Goal: Task Accomplishment & Management: Complete application form

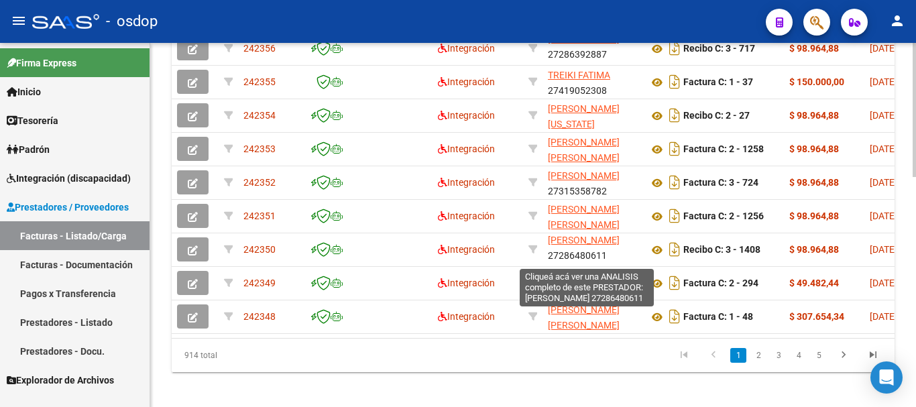
scroll to position [17, 0]
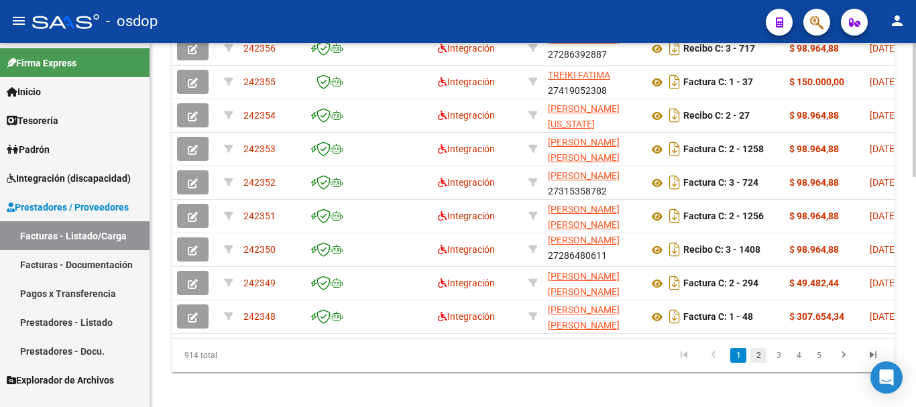
click at [757, 363] on link "2" at bounding box center [759, 355] width 16 height 15
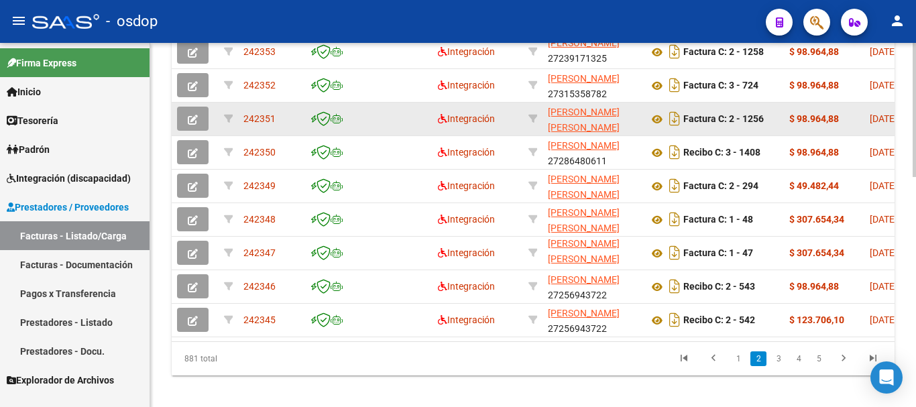
scroll to position [604, 0]
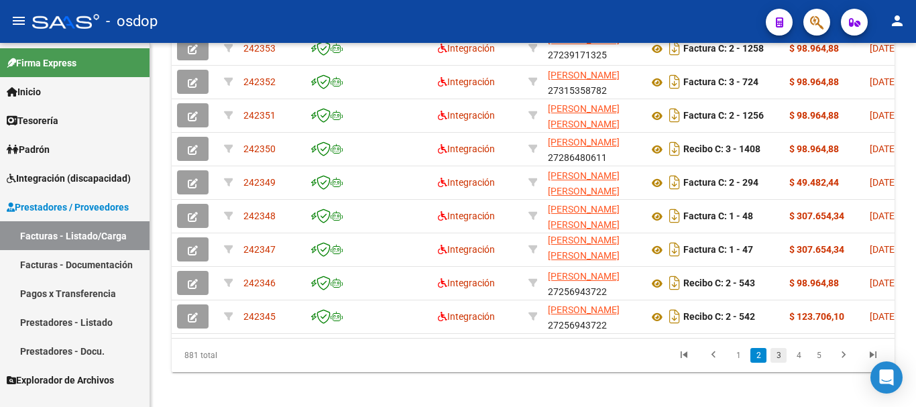
click at [778, 363] on link "3" at bounding box center [779, 355] width 16 height 15
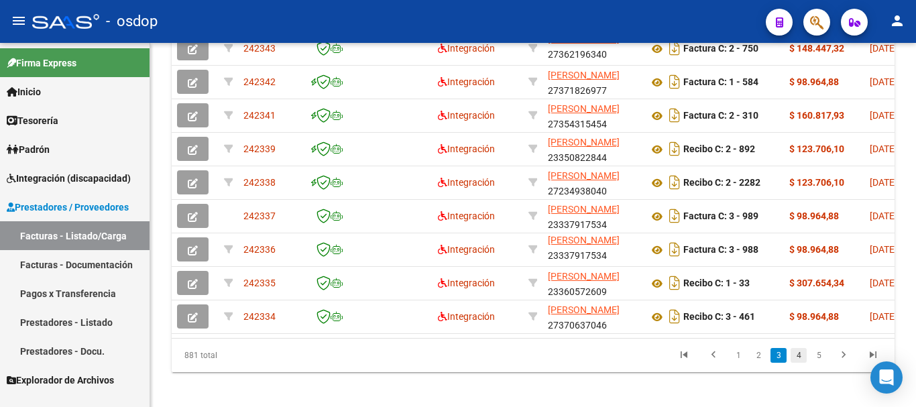
click at [801, 363] on link "4" at bounding box center [799, 355] width 16 height 15
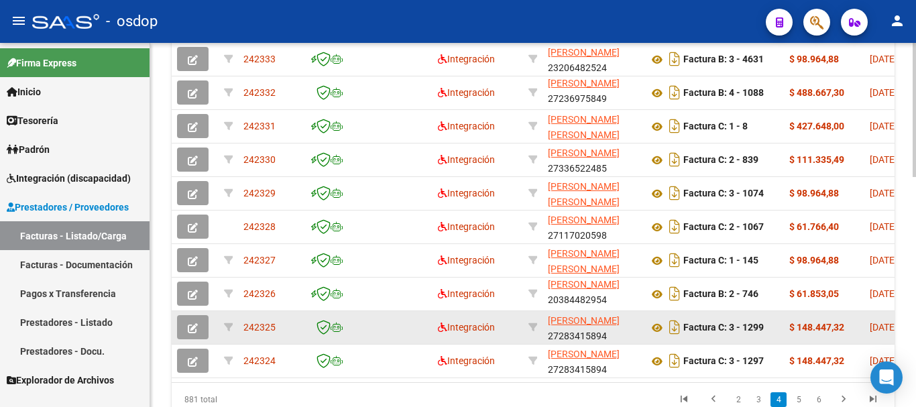
scroll to position [537, 0]
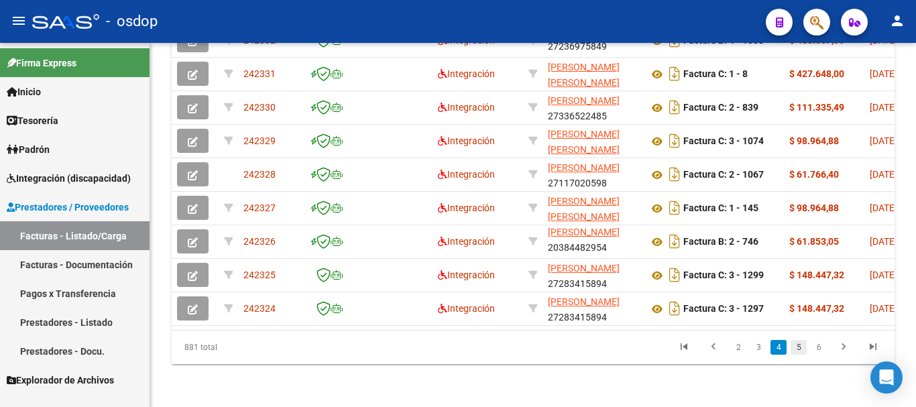
click at [798, 346] on link "5" at bounding box center [799, 347] width 16 height 15
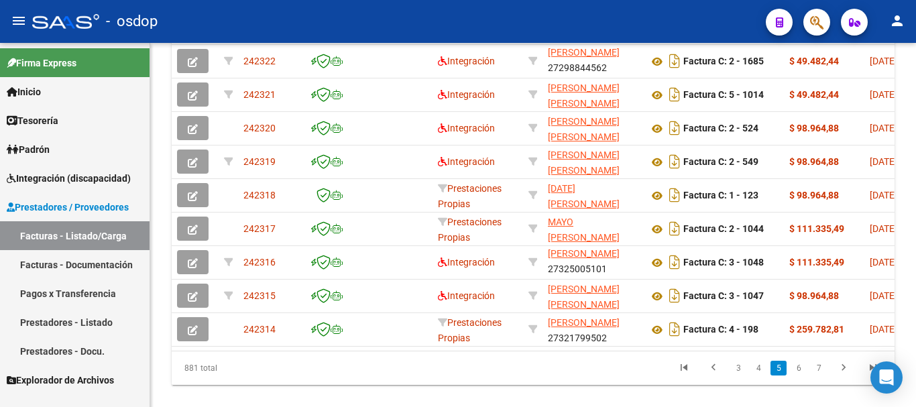
scroll to position [623, 0]
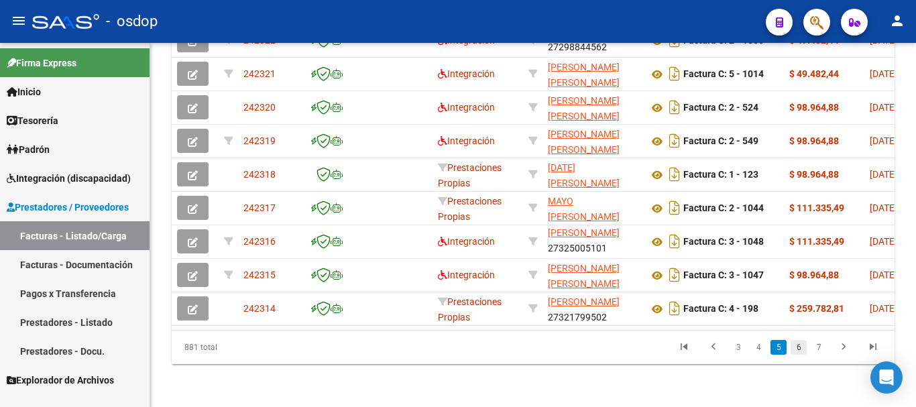
click at [802, 346] on link "6" at bounding box center [799, 347] width 16 height 15
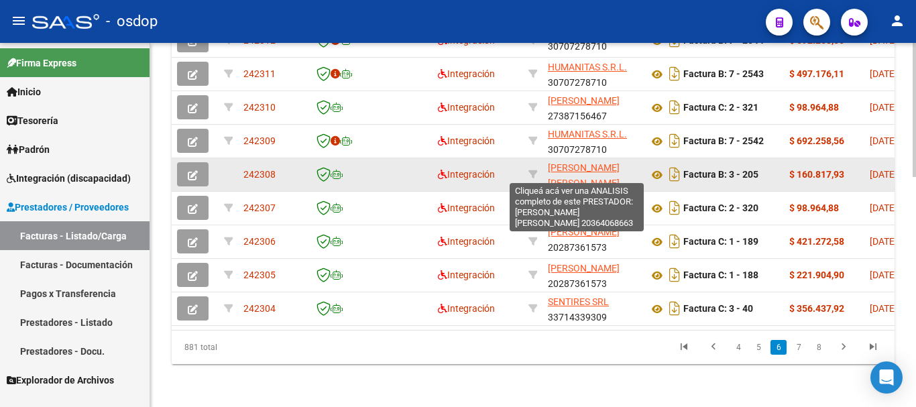
click at [572, 162] on span "[PERSON_NAME] [PERSON_NAME]" at bounding box center [584, 175] width 72 height 26
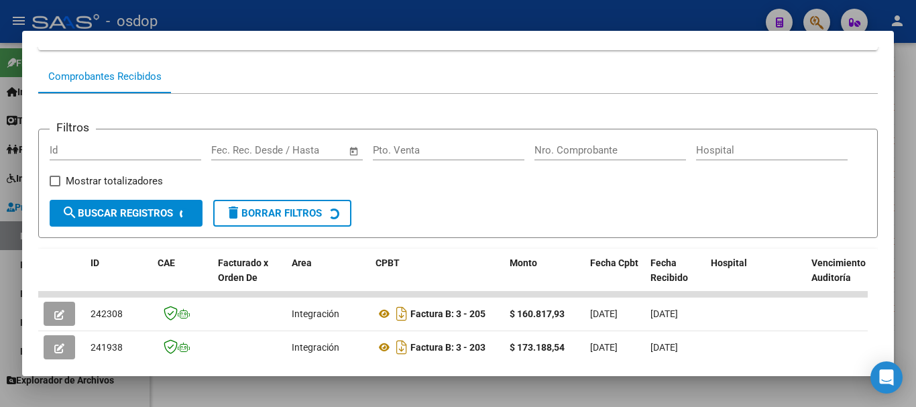
scroll to position [185, 0]
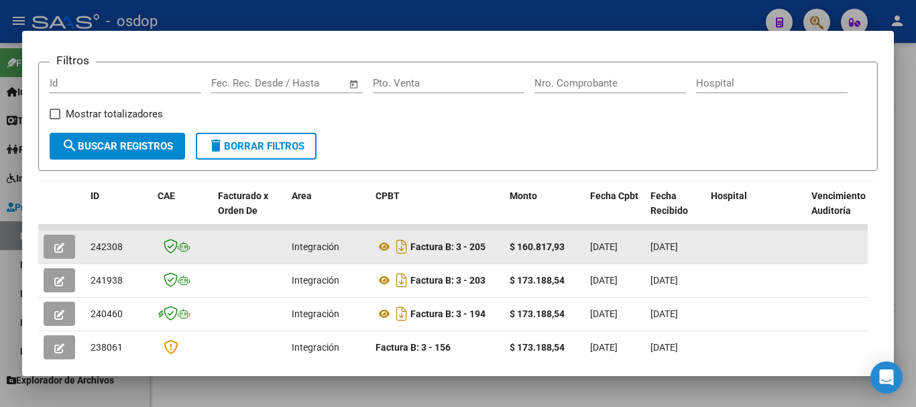
click at [64, 253] on button "button" at bounding box center [60, 247] width 32 height 24
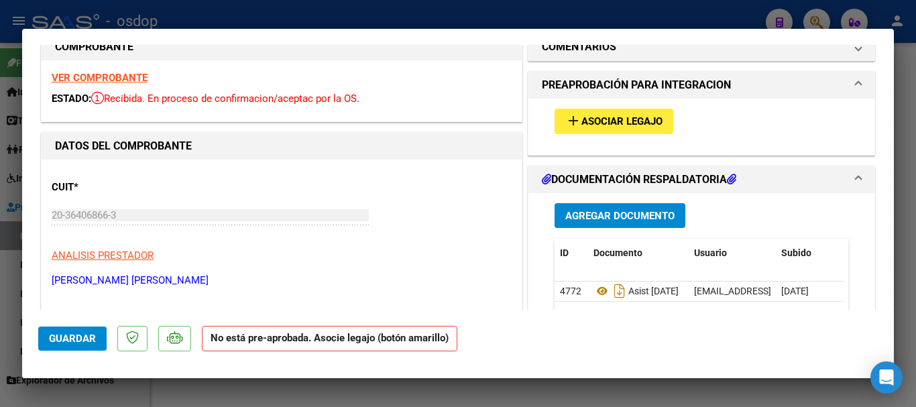
scroll to position [0, 0]
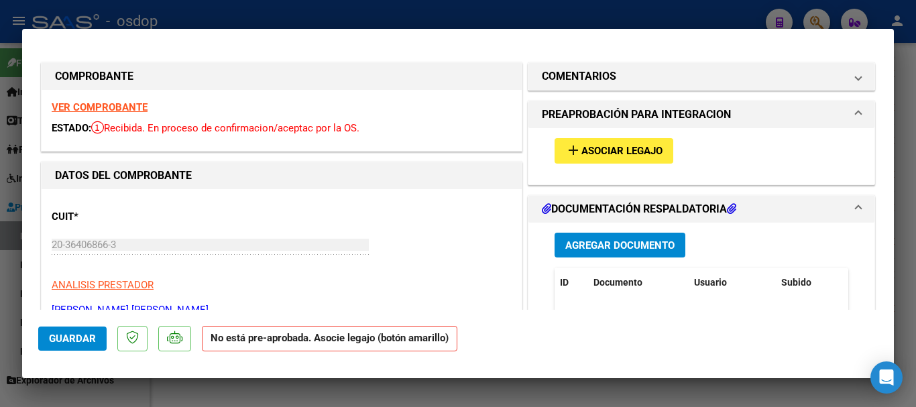
click at [614, 157] on span "Asociar Legajo" at bounding box center [622, 152] width 81 height 12
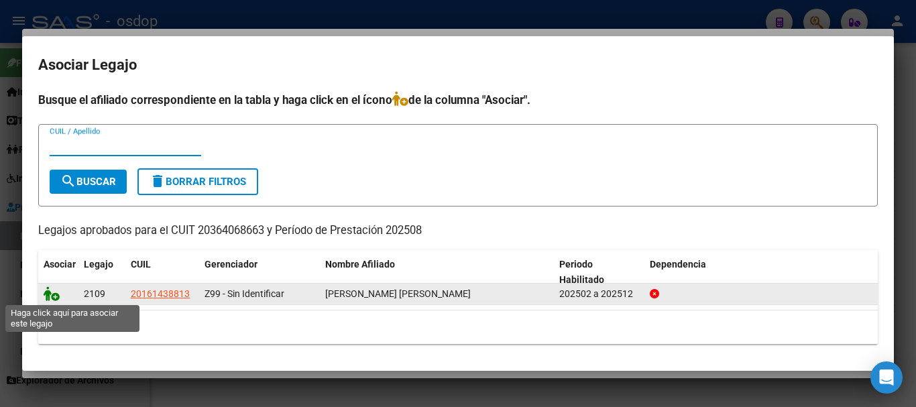
click at [53, 296] on icon at bounding box center [52, 293] width 16 height 15
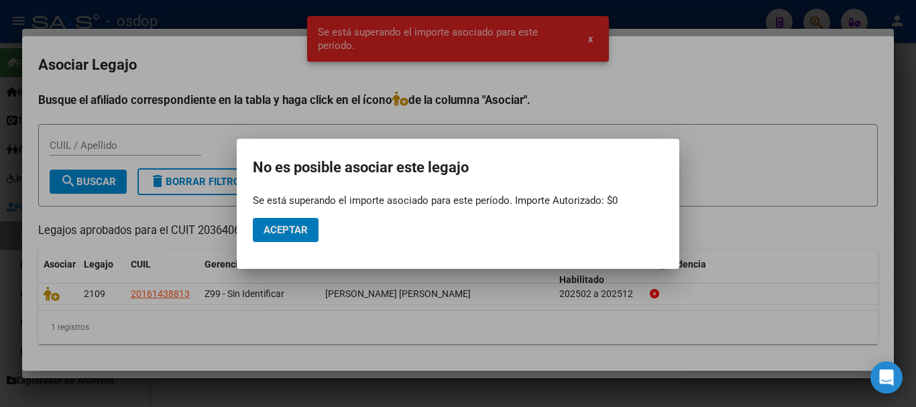
click at [307, 225] on span "Aceptar" at bounding box center [286, 230] width 44 height 12
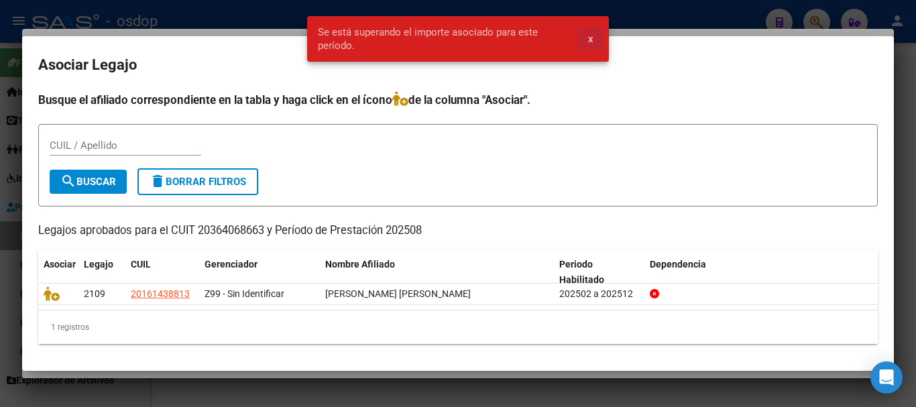
click at [590, 36] on span "x" at bounding box center [590, 39] width 5 height 12
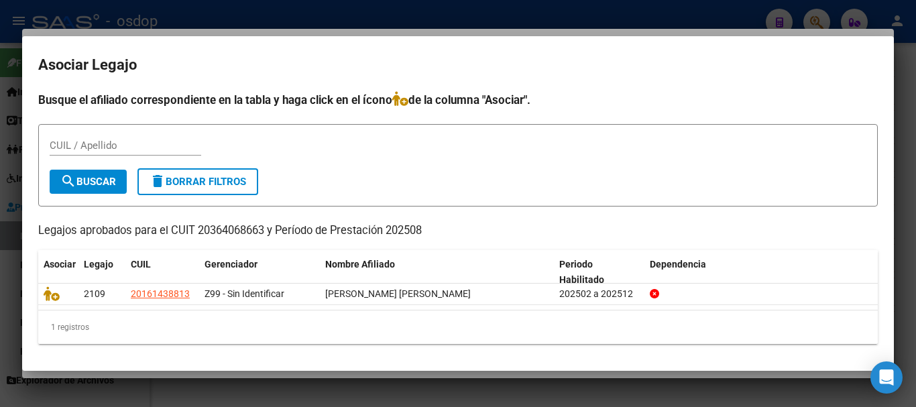
click at [290, 15] on div at bounding box center [458, 203] width 916 height 407
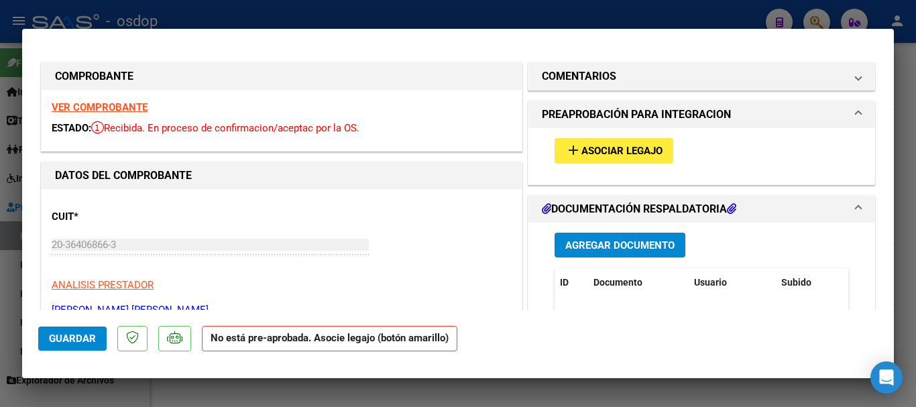
click at [407, 9] on div at bounding box center [458, 203] width 916 height 407
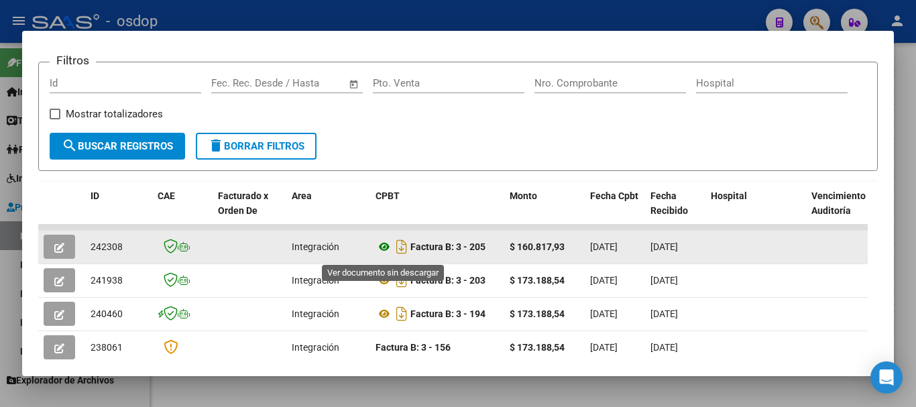
click at [386, 254] on icon at bounding box center [384, 247] width 17 height 16
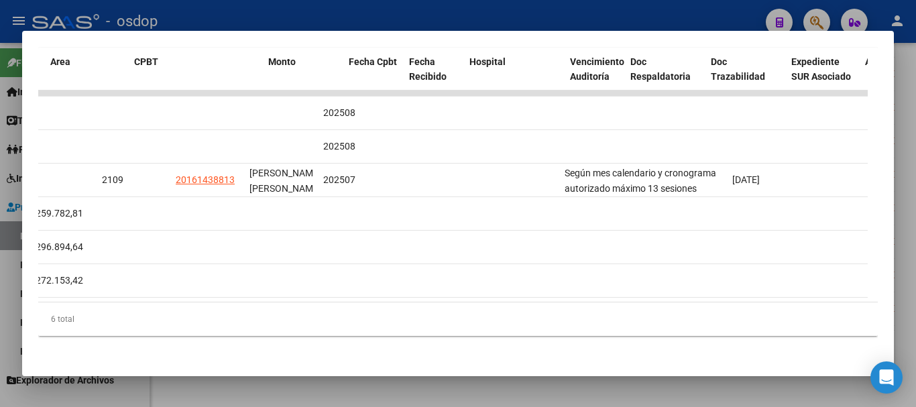
scroll to position [0, 242]
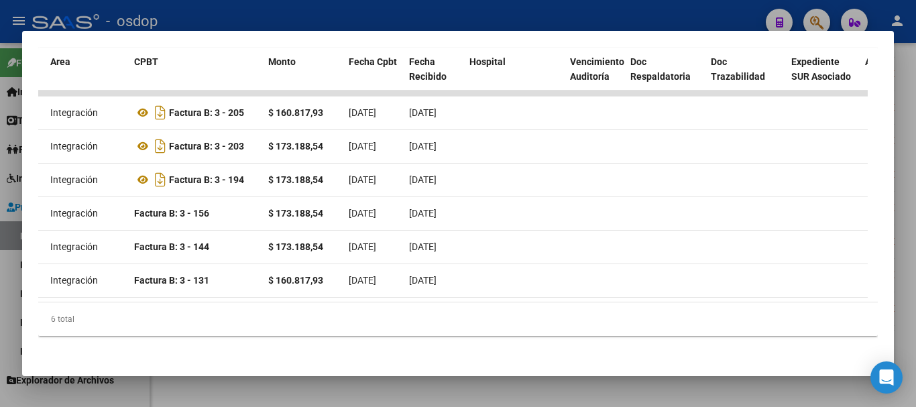
click at [425, 17] on div at bounding box center [458, 203] width 916 height 407
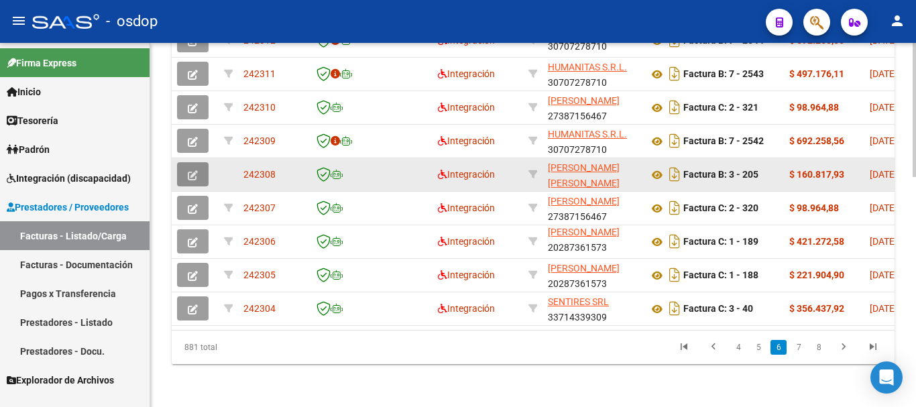
click at [191, 170] on icon "button" at bounding box center [193, 175] width 10 height 10
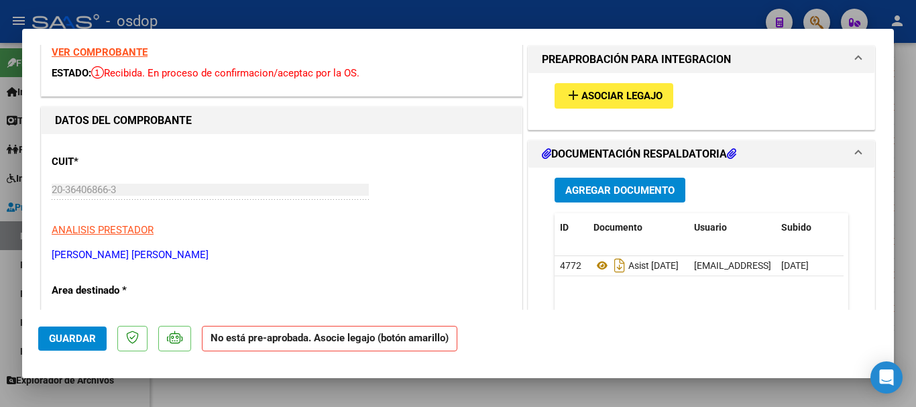
scroll to position [67, 0]
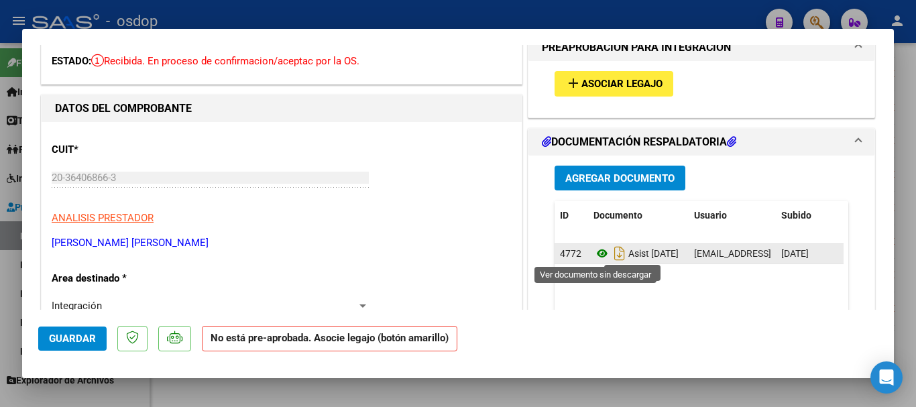
click at [594, 251] on icon at bounding box center [602, 254] width 17 height 16
click at [615, 256] on icon "Descargar documento" at bounding box center [619, 253] width 17 height 21
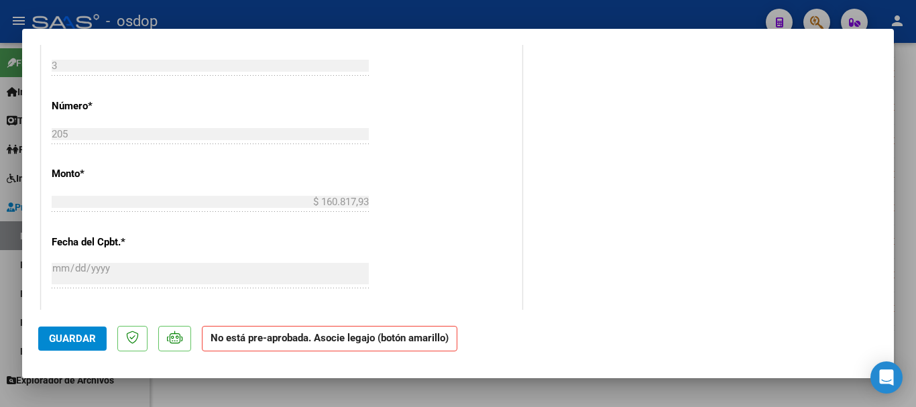
scroll to position [335, 0]
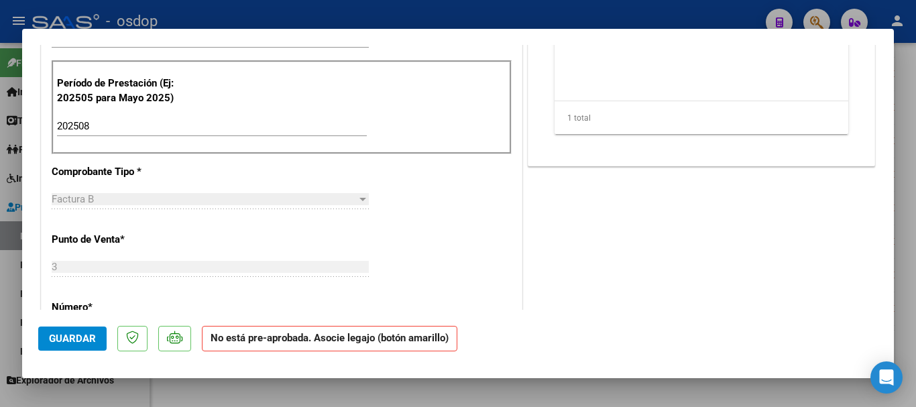
click at [546, 28] on div at bounding box center [458, 203] width 916 height 407
type input "$ 0,00"
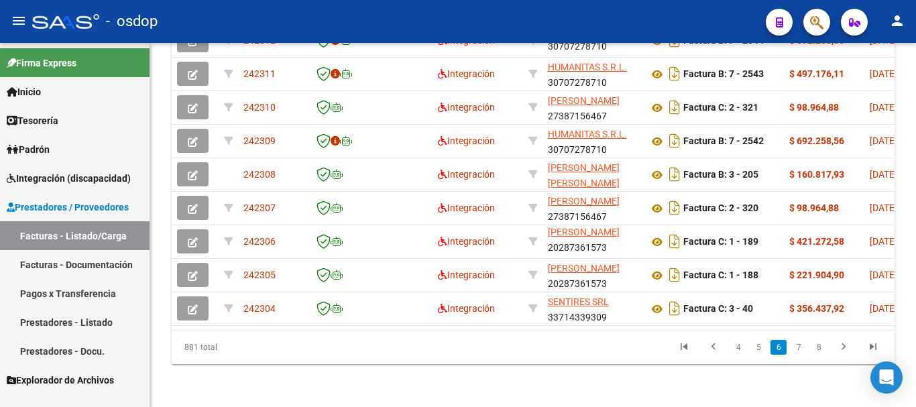
scroll to position [623, 0]
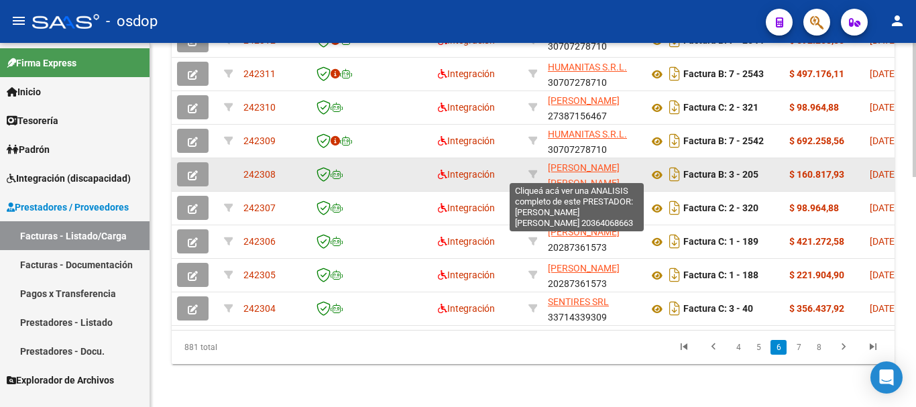
click at [573, 162] on span "[PERSON_NAME] [PERSON_NAME]" at bounding box center [584, 175] width 72 height 26
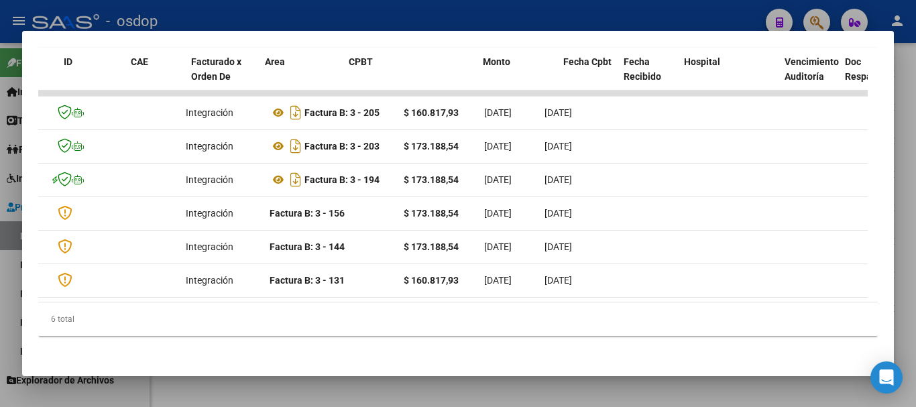
scroll to position [0, 0]
